Goal: Navigation & Orientation: Find specific page/section

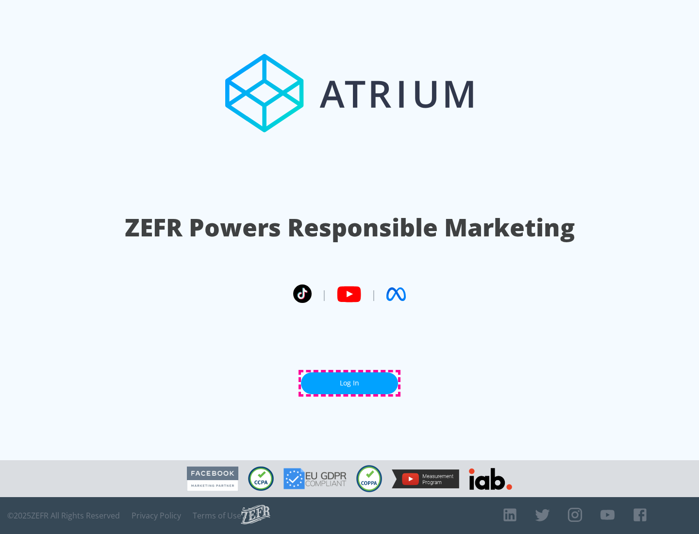
click at [350, 383] on link "Log In" at bounding box center [349, 384] width 97 height 22
